Goal: Task Accomplishment & Management: Complete application form

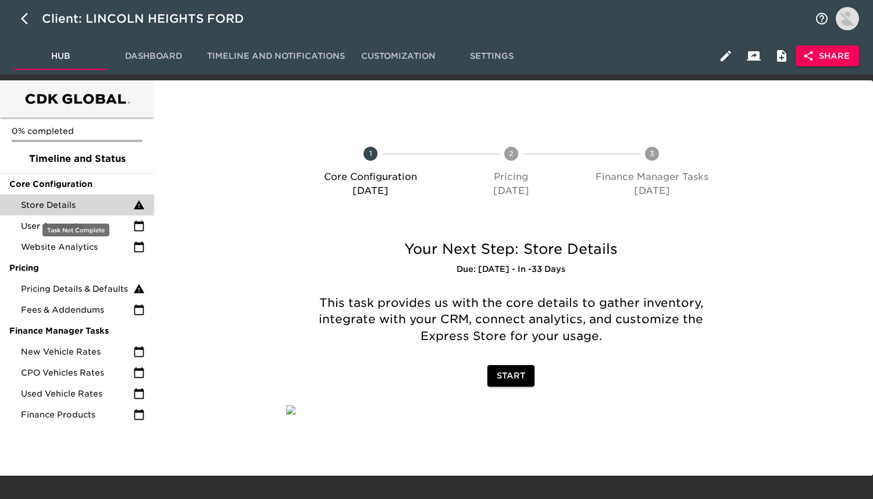
click at [111, 203] on span "Store Details" at bounding box center [77, 205] width 112 height 12
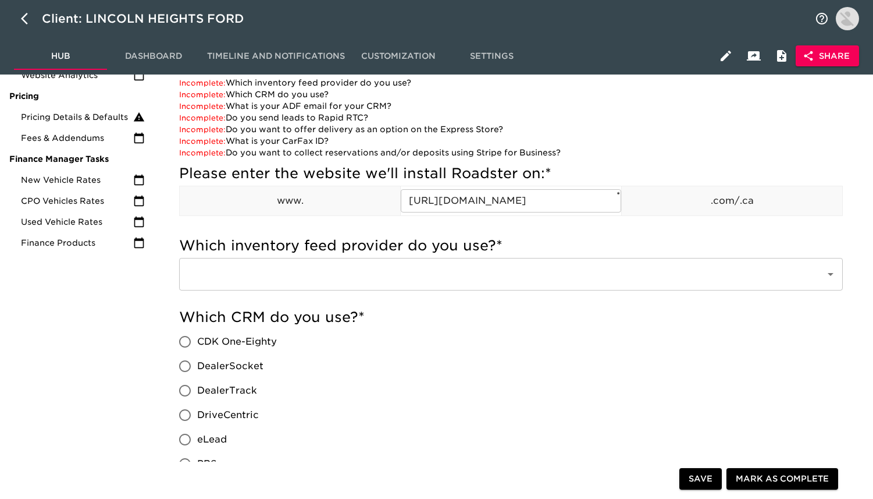
scroll to position [164, 0]
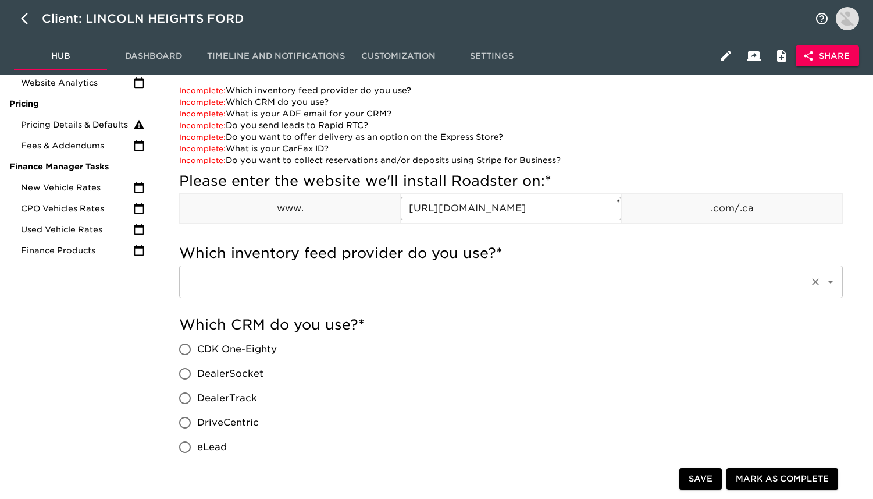
click at [289, 286] on input "text" at bounding box center [494, 282] width 621 height 22
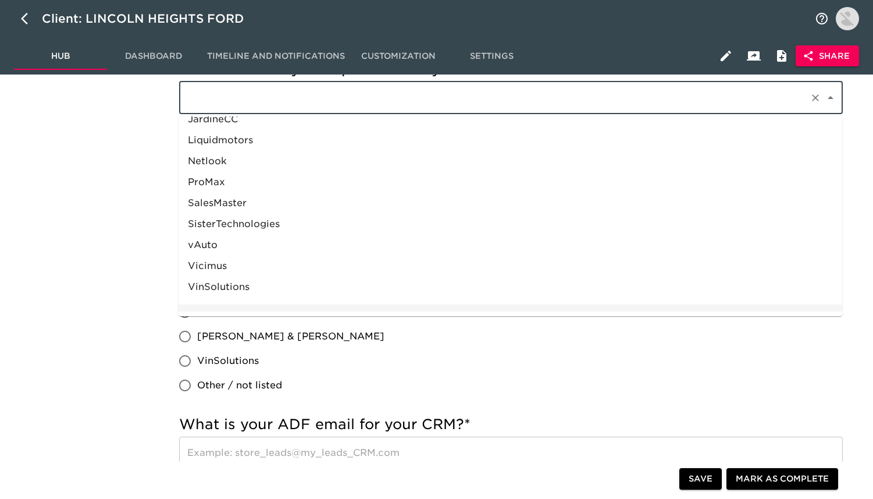
scroll to position [503, 0]
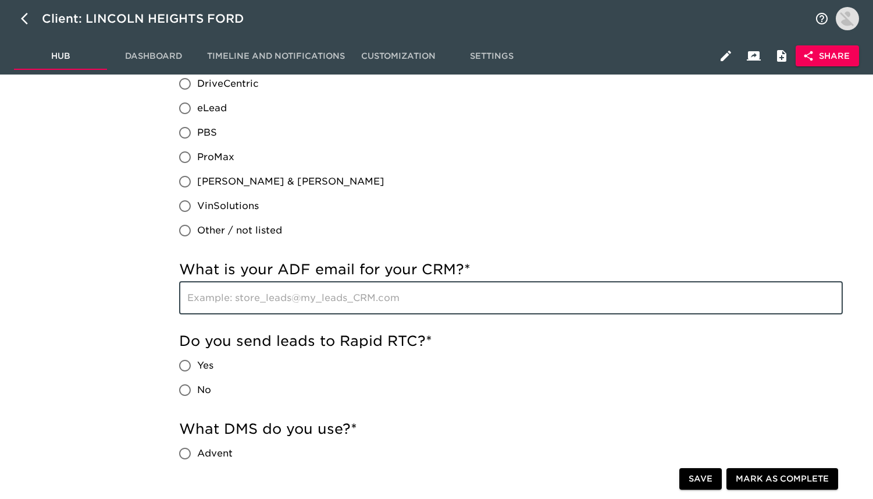
click at [240, 293] on input "text" at bounding box center [511, 298] width 664 height 33
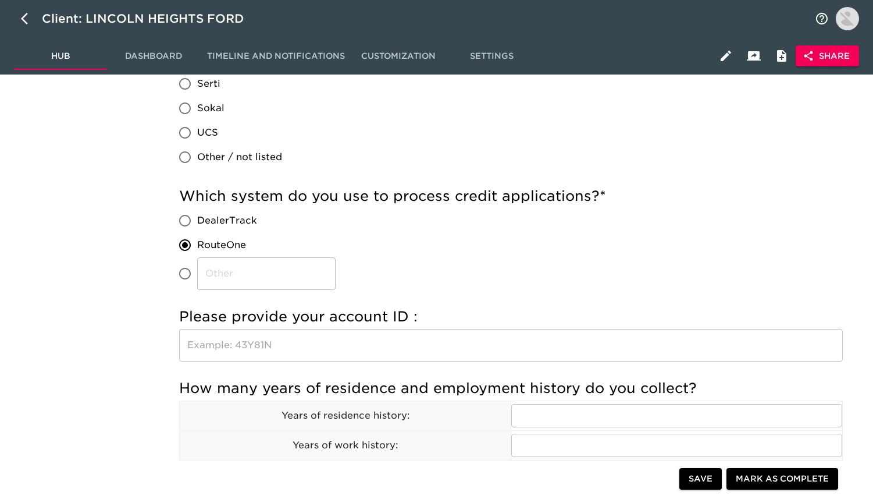
scroll to position [1070, 0]
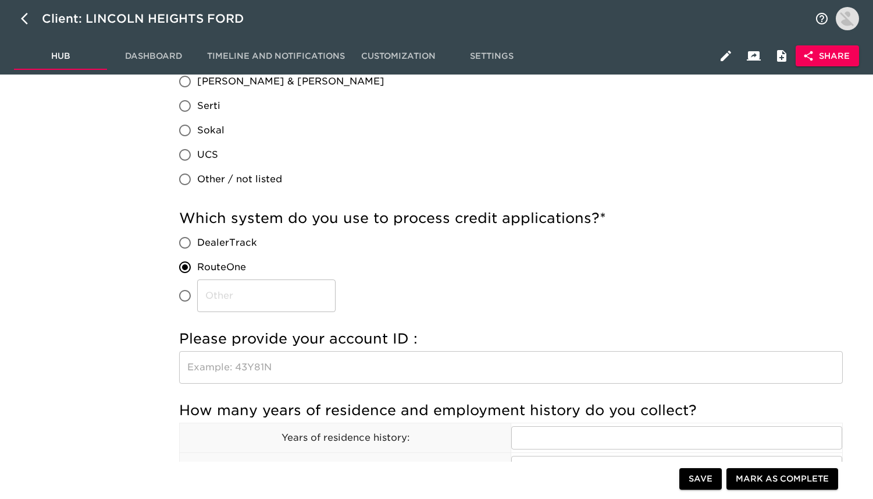
type input "used inventory feed comes from Vauto, new ford direct, for ford and lincoln."
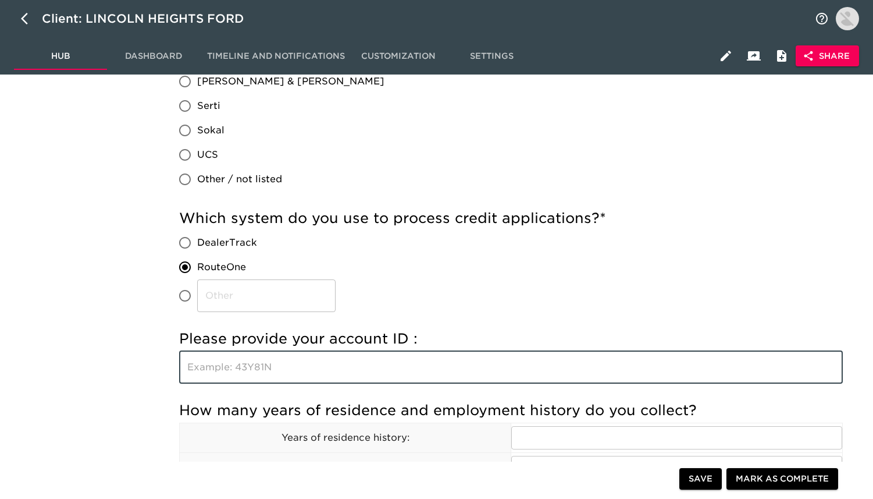
click at [275, 372] on input "text" at bounding box center [511, 367] width 664 height 33
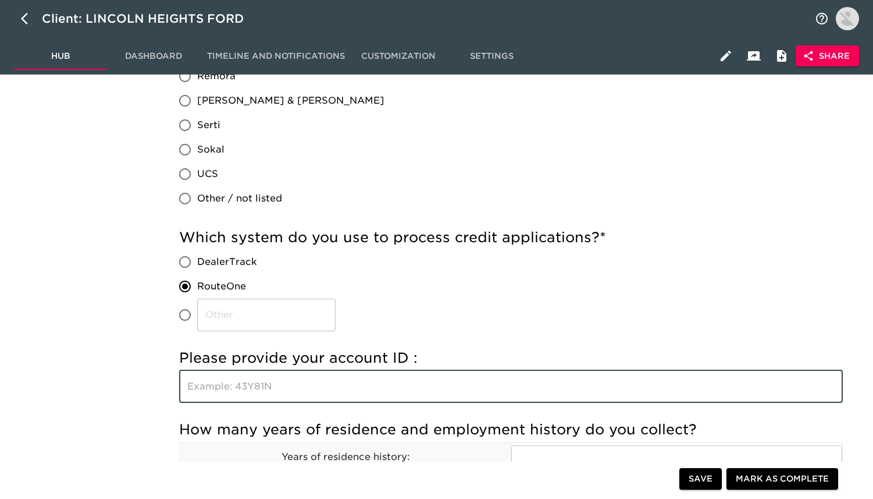
scroll to position [1049, 0]
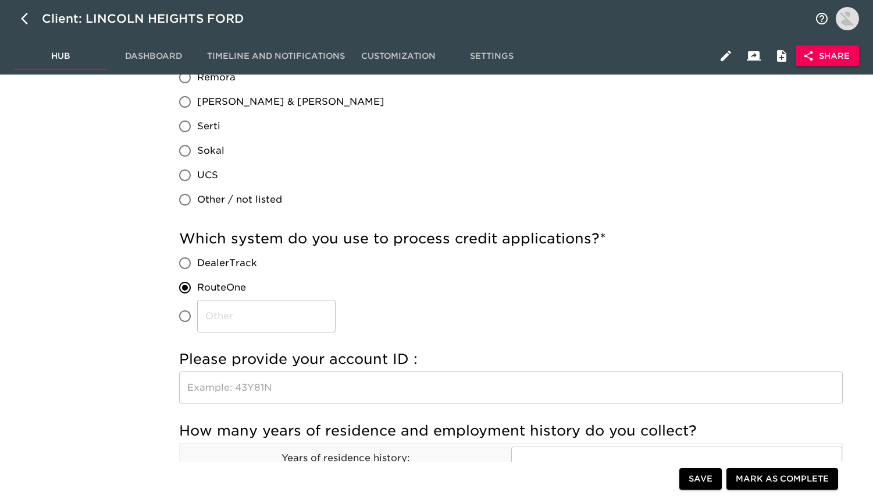
click at [365, 360] on h5 "Please provide your account ID :" at bounding box center [511, 359] width 664 height 19
click at [393, 354] on h5 "Please provide your account ID :" at bounding box center [511, 359] width 664 height 19
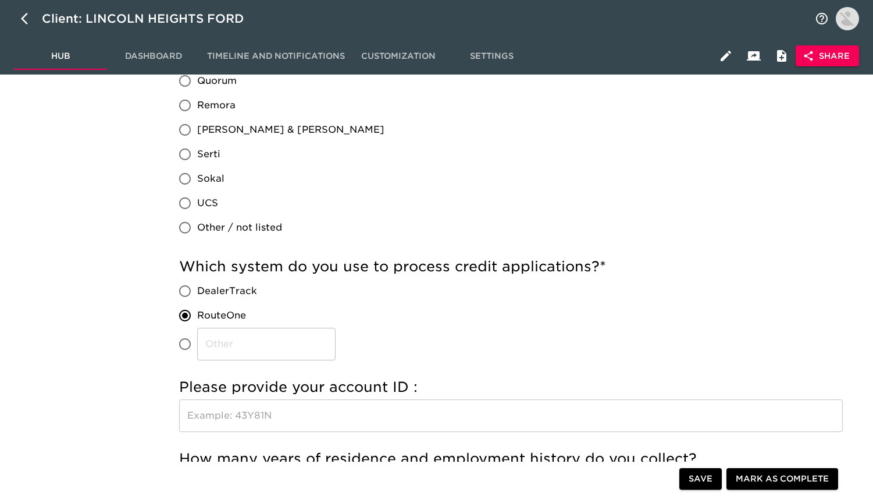
scroll to position [1023, 0]
click at [329, 407] on input "text" at bounding box center [511, 414] width 664 height 33
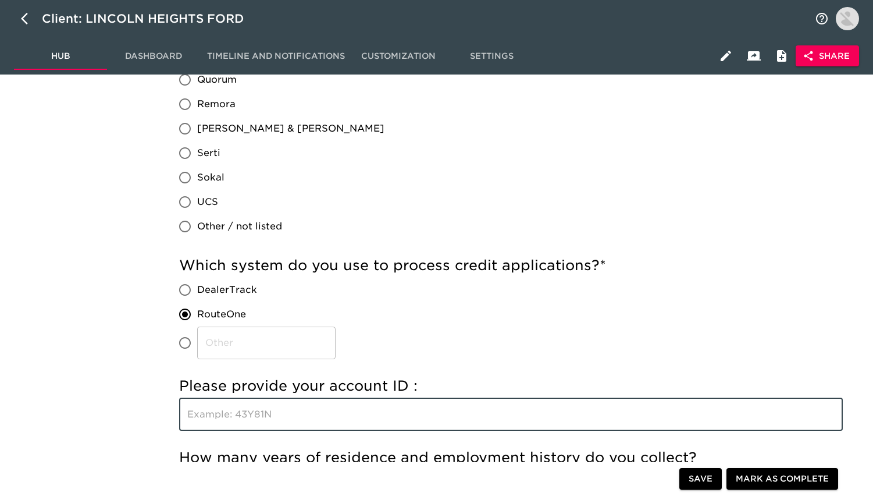
click at [382, 386] on h5 "Please provide your account ID :" at bounding box center [511, 385] width 664 height 19
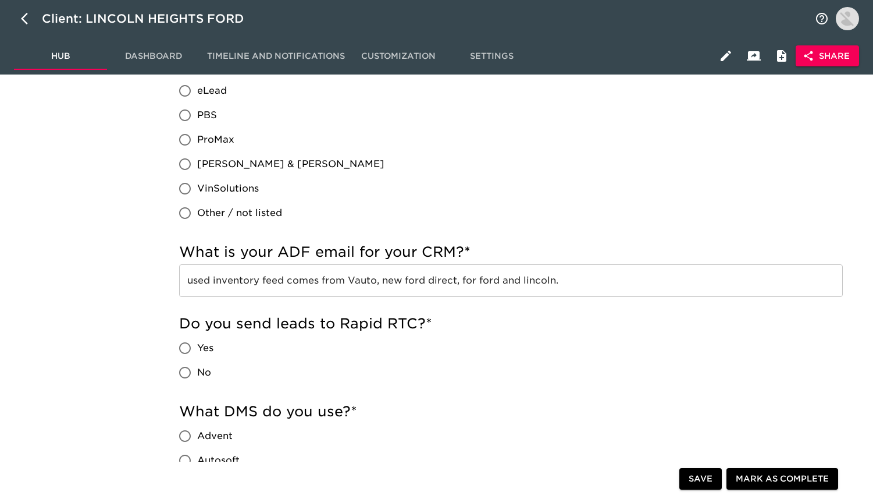
scroll to position [522, 0]
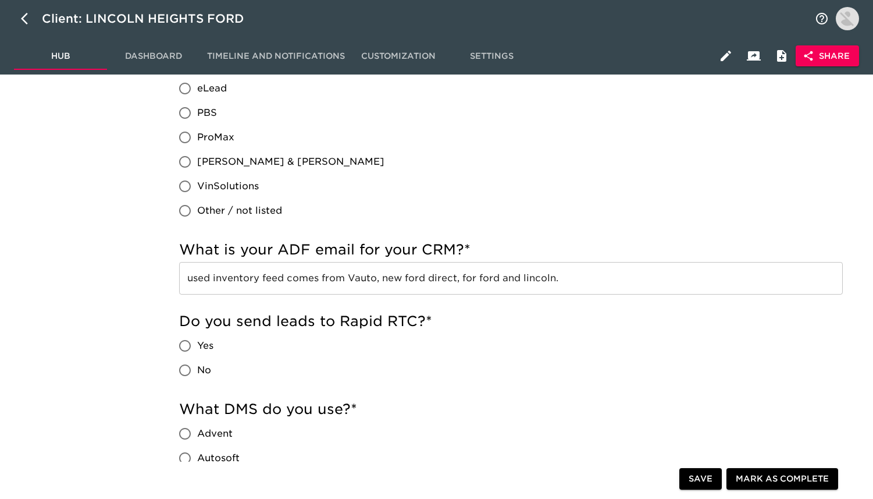
click at [453, 284] on input "used inventory feed comes from Vauto, new ford direct, for ford and lincoln." at bounding box center [511, 278] width 664 height 33
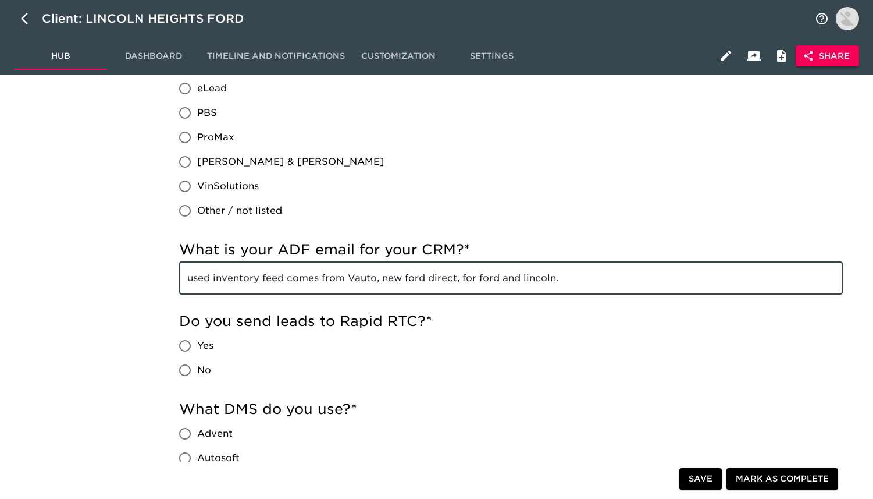
click at [453, 284] on input "used inventory feed comes from Vauto, new ford direct, for ford and lincoln." at bounding box center [511, 278] width 664 height 33
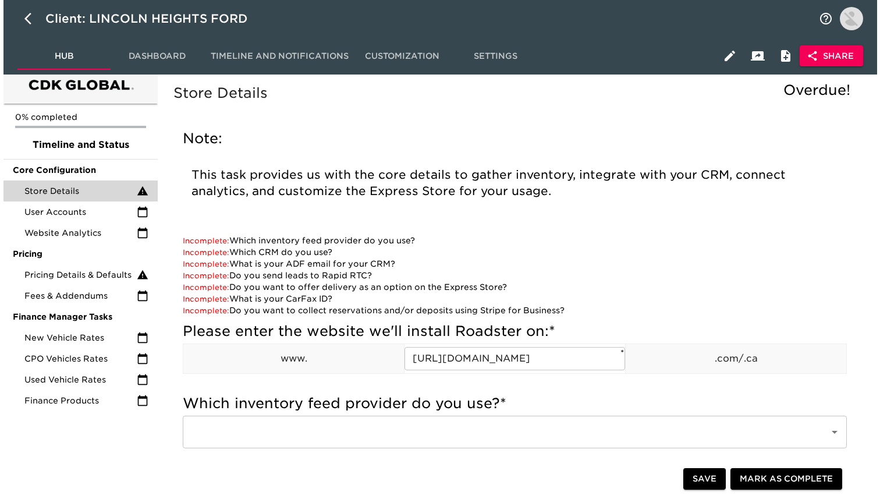
scroll to position [12, 0]
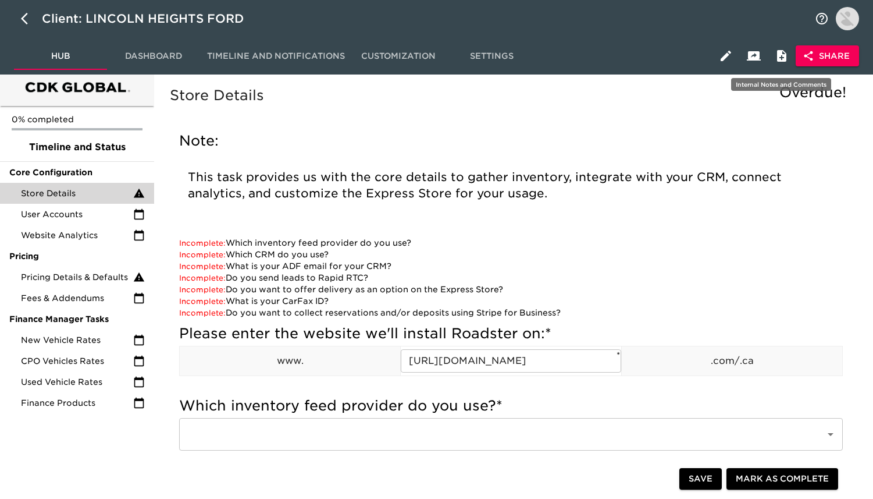
click at [805, 49] on button "Share" at bounding box center [827, 56] width 63 height 22
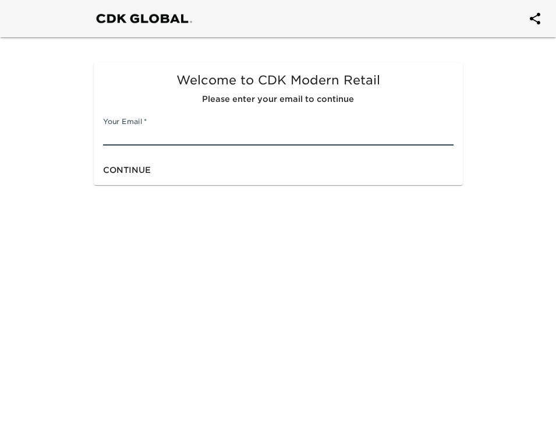
click at [307, 140] on input "text" at bounding box center [278, 136] width 350 height 19
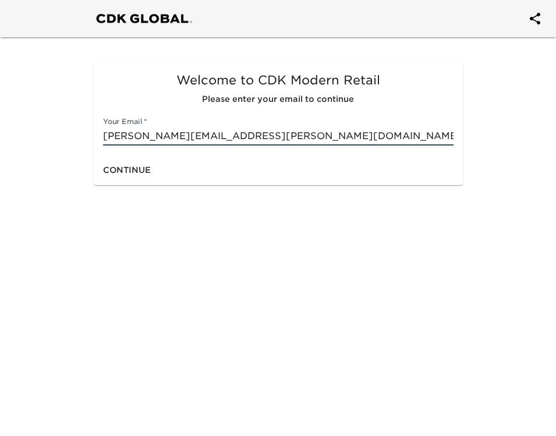
type input "[PERSON_NAME][EMAIL_ADDRESS][PERSON_NAME][DOMAIN_NAME]"
click at [126, 169] on span "Continue" at bounding box center [127, 170] width 48 height 15
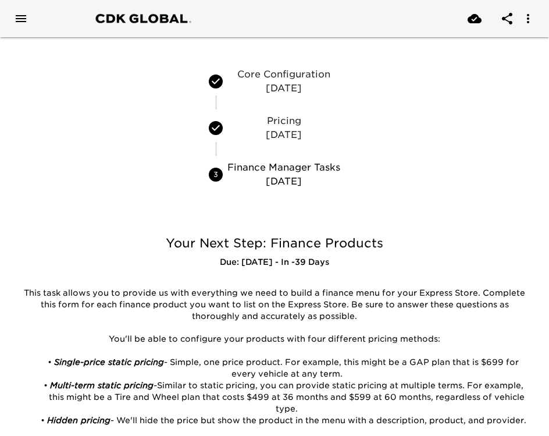
click at [274, 81] on p "08/11/25" at bounding box center [283, 88] width 113 height 14
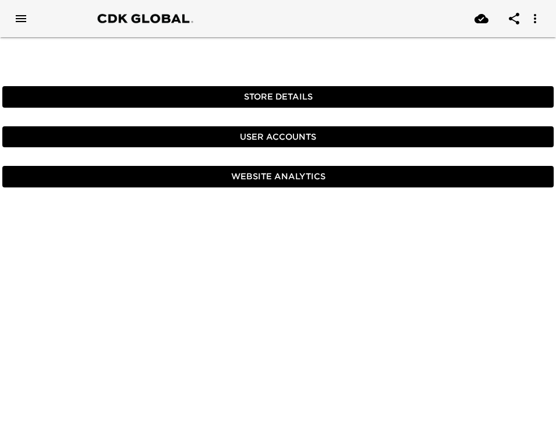
click at [274, 103] on span "Store Details" at bounding box center [278, 97] width 542 height 15
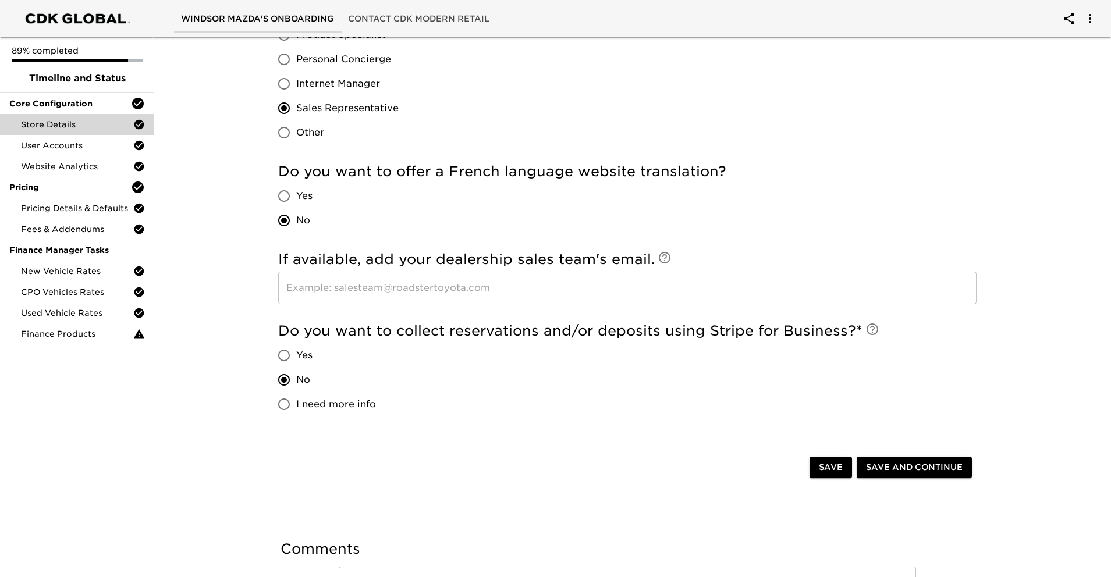
scroll to position [1631, 0]
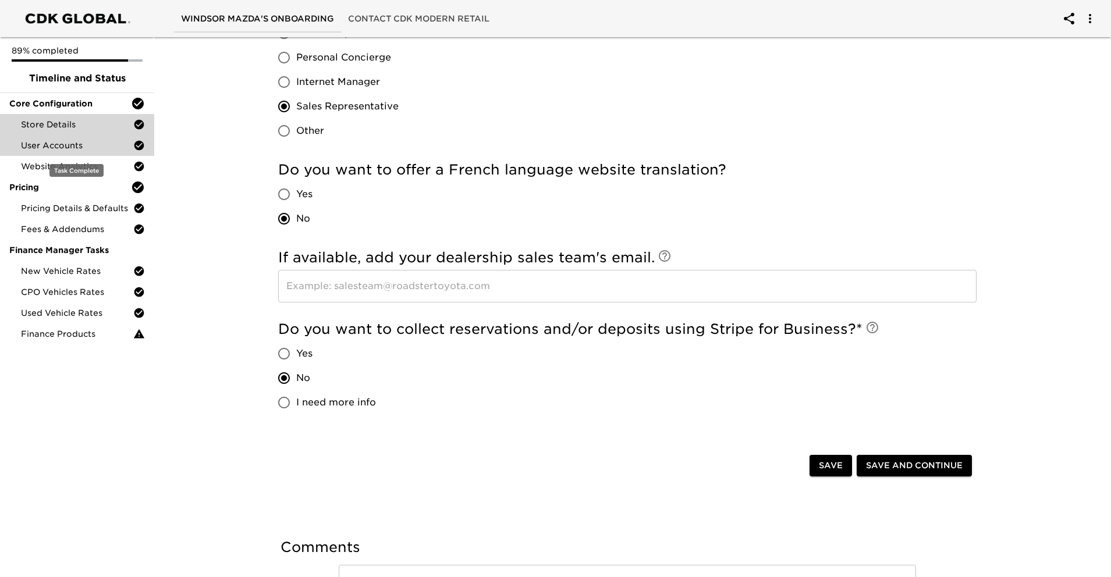
click at [69, 144] on span "User Accounts" at bounding box center [77, 146] width 112 height 12
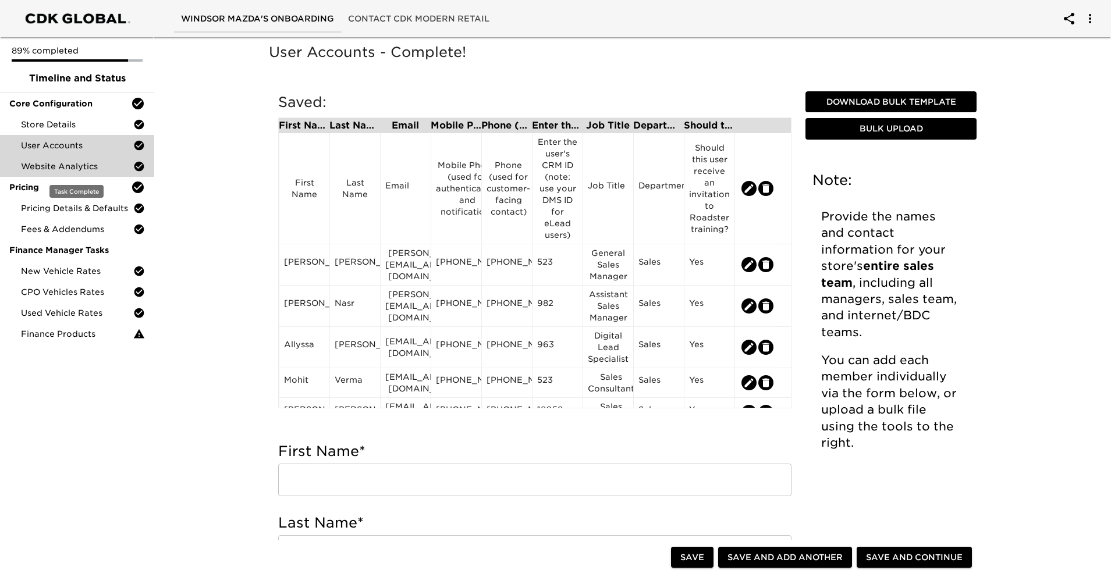
click at [80, 169] on span "Website Analytics" at bounding box center [77, 167] width 112 height 12
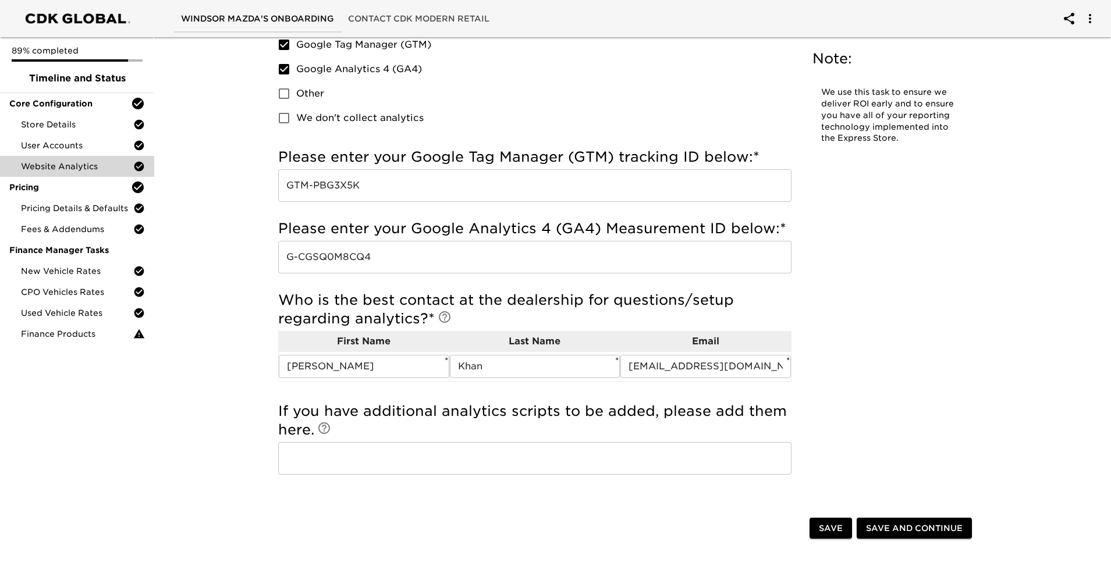
scroll to position [120, 0]
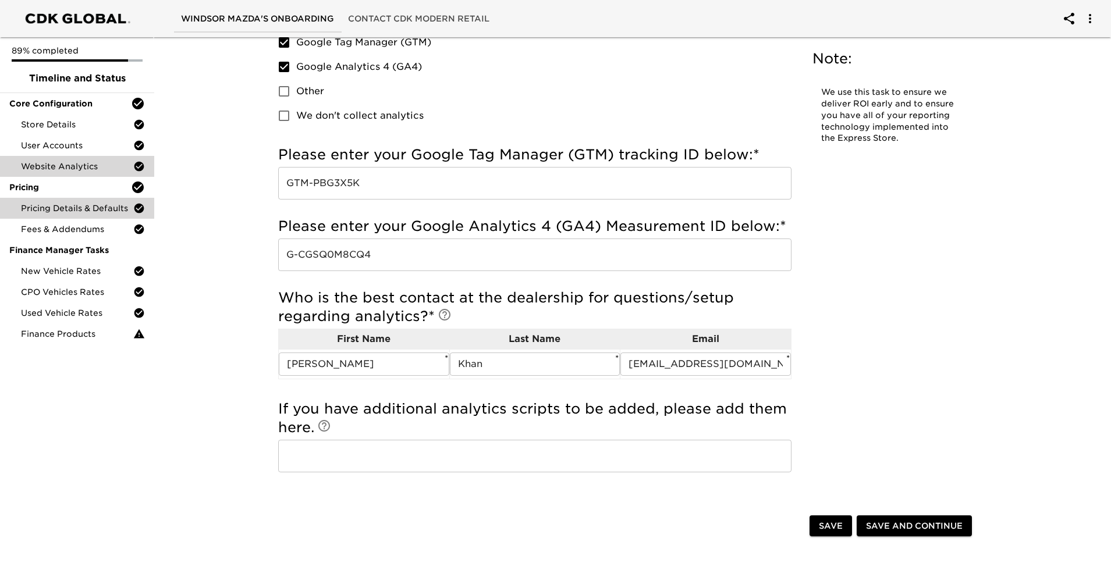
click at [100, 210] on span "Pricing Details & Defaults" at bounding box center [77, 208] width 112 height 12
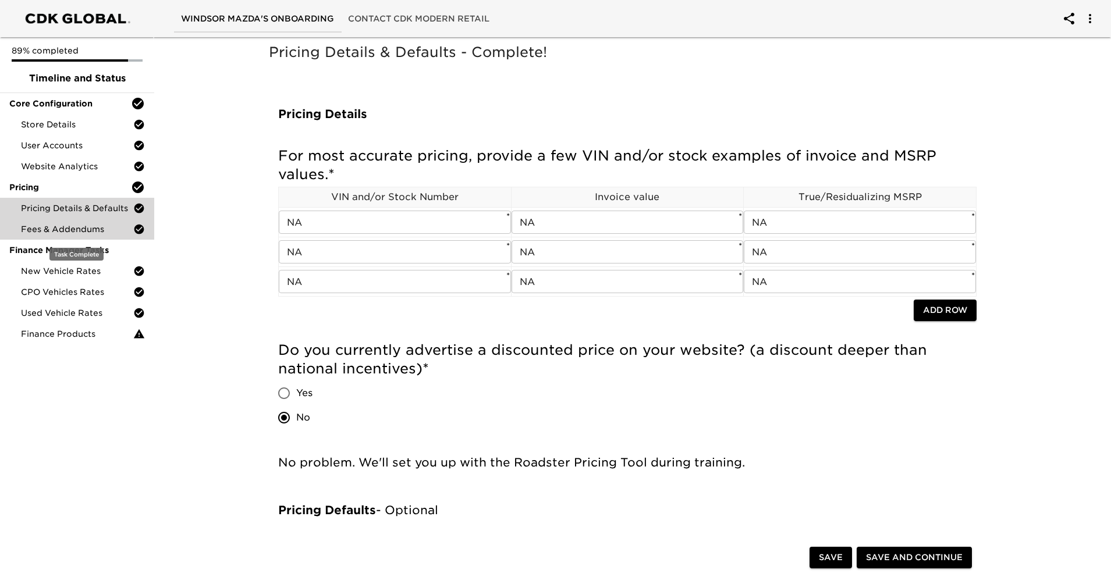
click at [104, 236] on div "Fees & Addendums" at bounding box center [77, 229] width 154 height 21
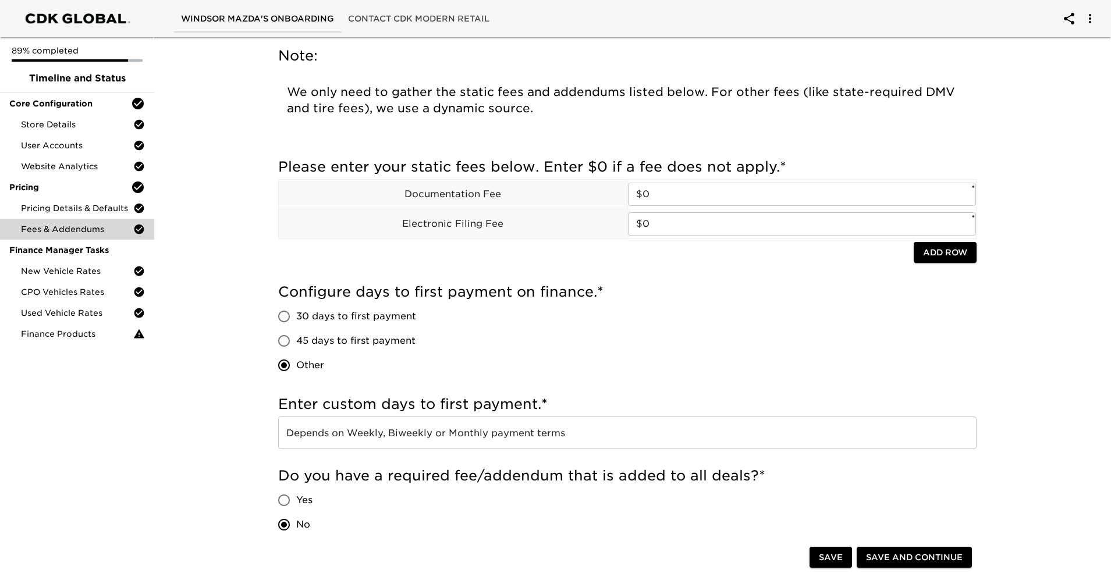
scroll to position [45, 0]
